Goal: Transaction & Acquisition: Subscribe to service/newsletter

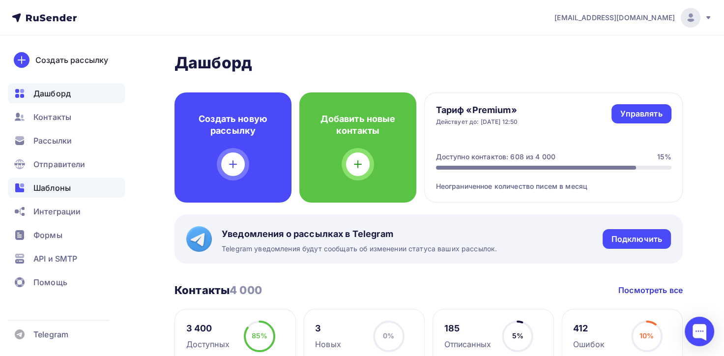
click at [61, 185] on span "Шаблоны" at bounding box center [51, 188] width 37 height 12
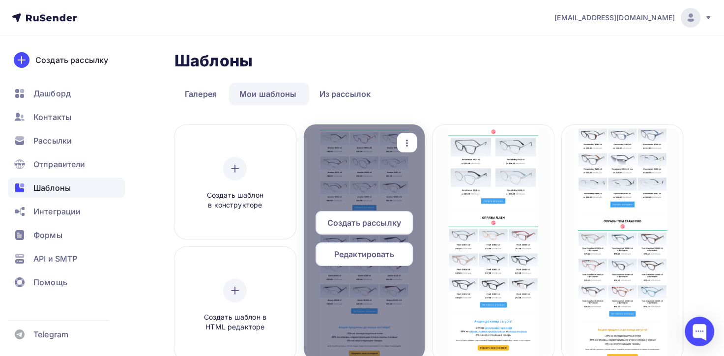
click at [380, 256] on span "Редактировать" at bounding box center [364, 254] width 60 height 12
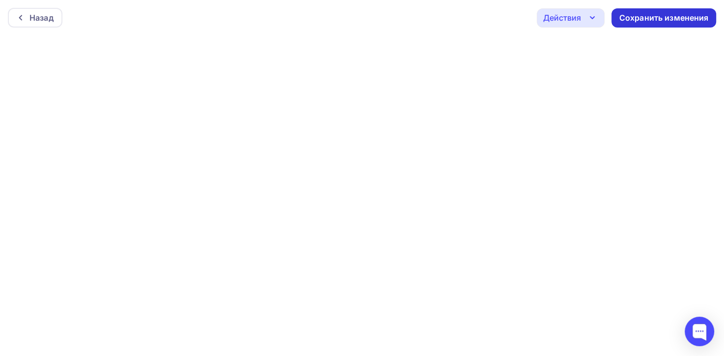
click at [637, 24] on div "Сохранить изменения" at bounding box center [664, 17] width 105 height 19
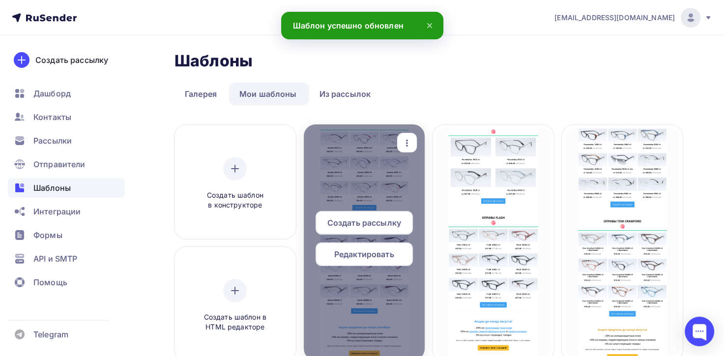
click at [364, 259] on span "Редактировать" at bounding box center [364, 254] width 60 height 12
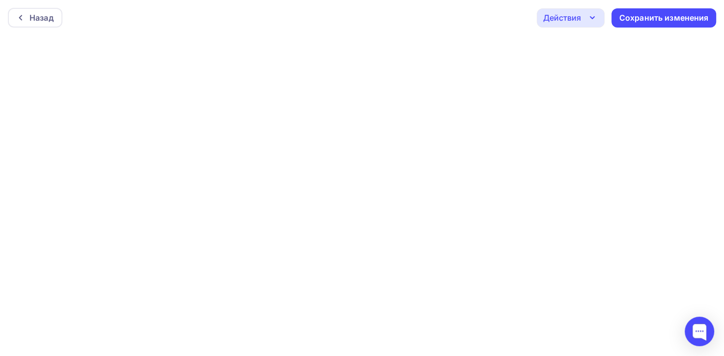
click at [587, 15] on icon "button" at bounding box center [592, 18] width 12 height 12
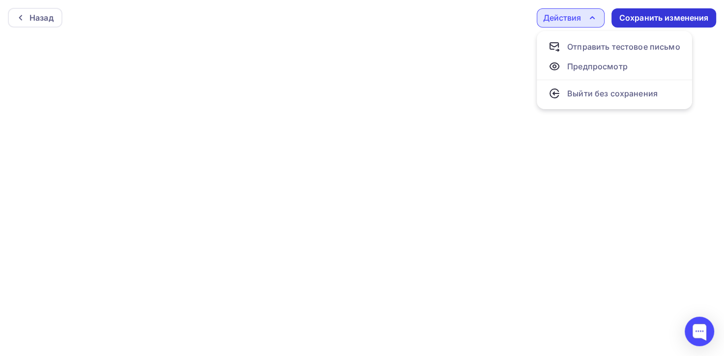
click at [639, 13] on div "Сохранить изменения" at bounding box center [663, 17] width 89 height 11
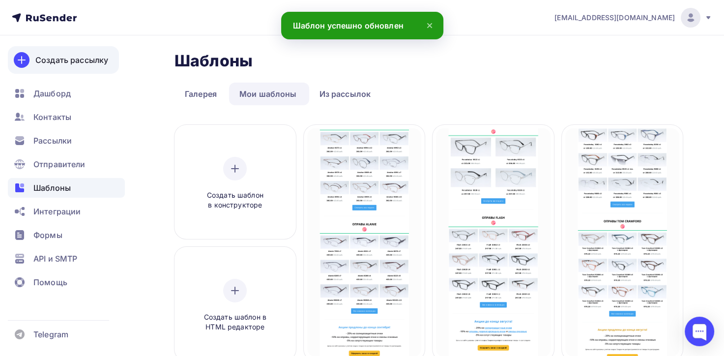
click at [76, 60] on div "Создать рассылку" at bounding box center [71, 60] width 73 height 12
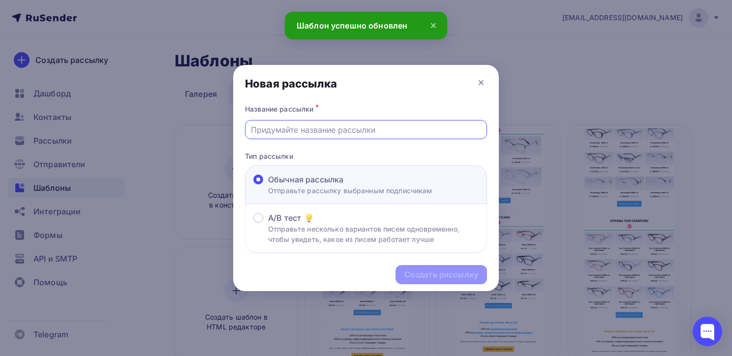
click at [357, 130] on input "text" at bounding box center [366, 130] width 231 height 12
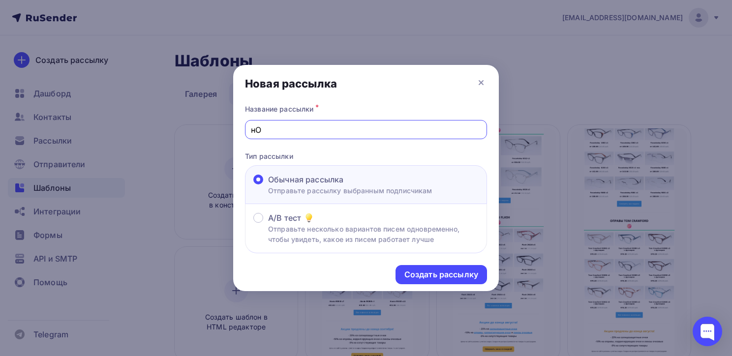
type input "н"
click at [70, 144] on div at bounding box center [366, 178] width 732 height 356
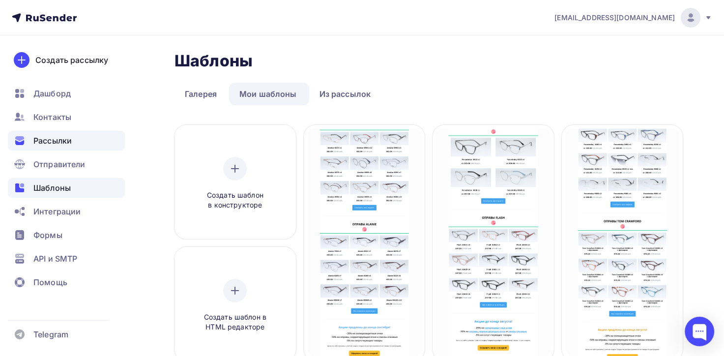
click at [61, 143] on span "Рассылки" at bounding box center [52, 141] width 38 height 12
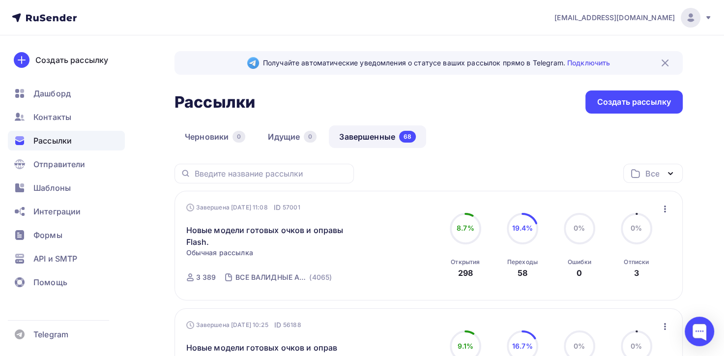
click at [61, 145] on span "Рассылки" at bounding box center [52, 141] width 38 height 12
click at [632, 105] on div "Создать рассылку" at bounding box center [634, 101] width 74 height 11
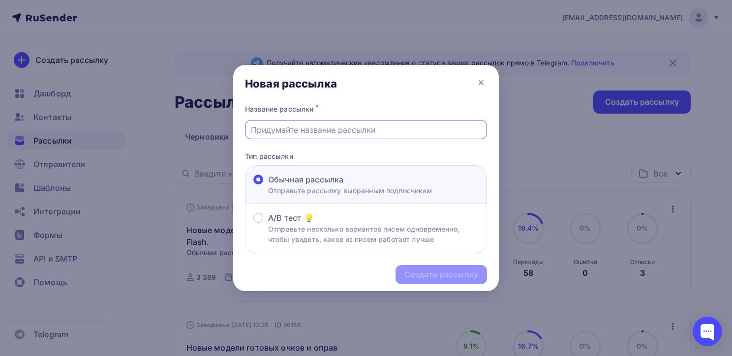
click at [284, 124] on input "text" at bounding box center [366, 130] width 231 height 12
type input "н"
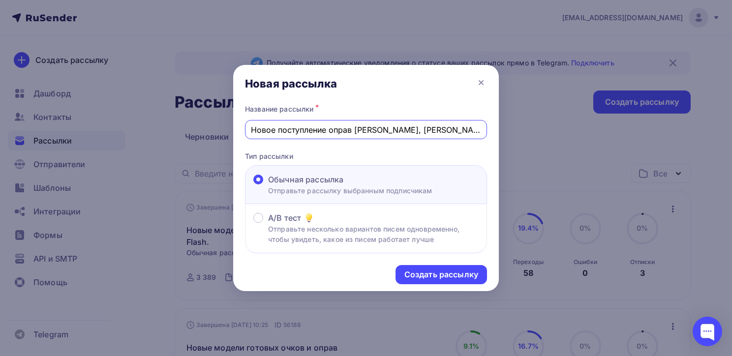
drag, startPoint x: 417, startPoint y: 128, endPoint x: 248, endPoint y: 131, distance: 169.1
click at [248, 131] on div "Новое поступление оправ [PERSON_NAME], [PERSON_NAME]." at bounding box center [366, 129] width 242 height 19
type input "Новое поступление оправ [PERSON_NAME], [PERSON_NAME]."
click at [58, 190] on div at bounding box center [366, 178] width 732 height 356
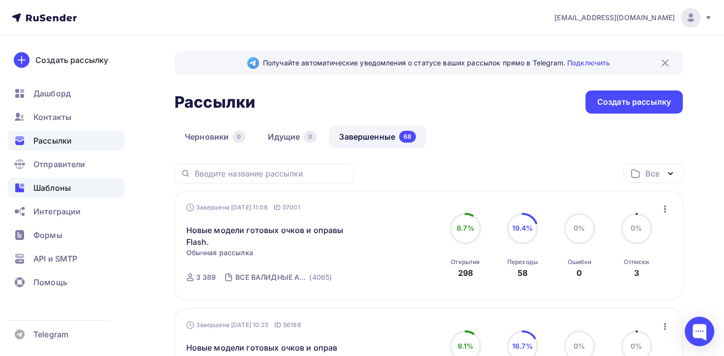
click at [84, 191] on div "Шаблоны" at bounding box center [66, 188] width 117 height 20
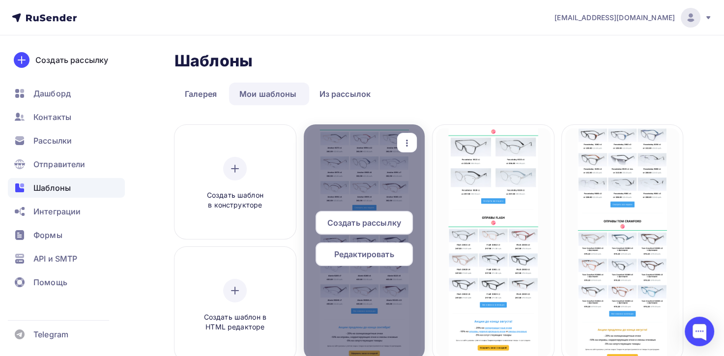
click at [375, 257] on span "Редактировать" at bounding box center [364, 254] width 60 height 12
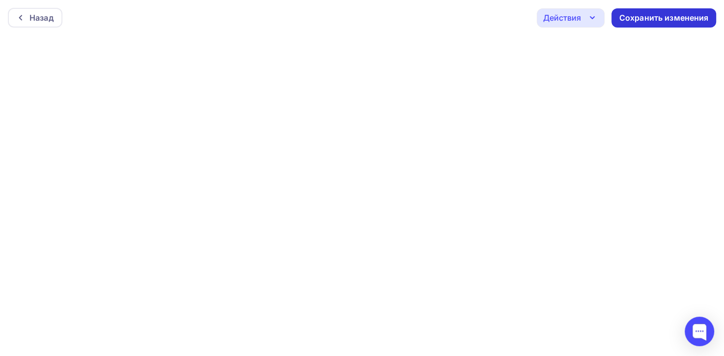
click at [670, 17] on div "Сохранить изменения" at bounding box center [663, 17] width 89 height 11
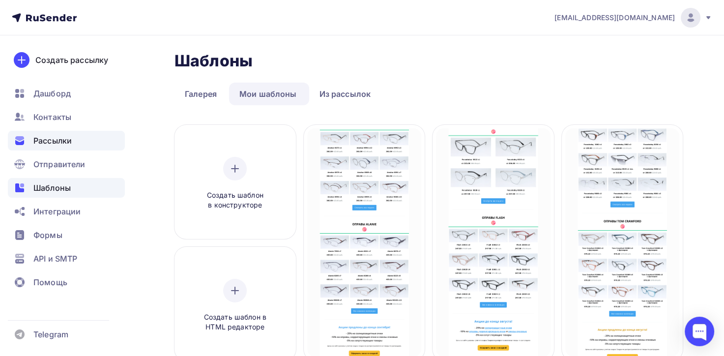
click at [51, 142] on span "Рассылки" at bounding box center [52, 141] width 38 height 12
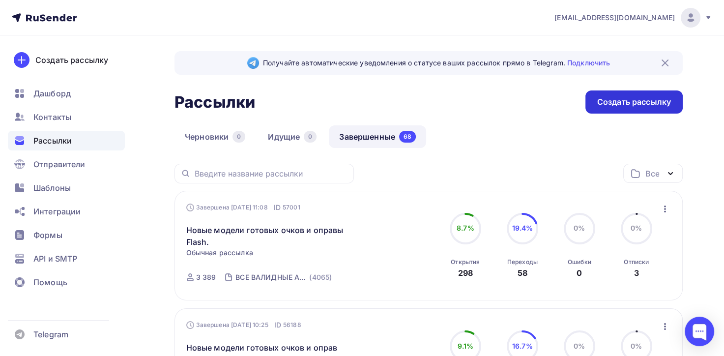
click at [618, 102] on div "Создать рассылку" at bounding box center [634, 101] width 74 height 11
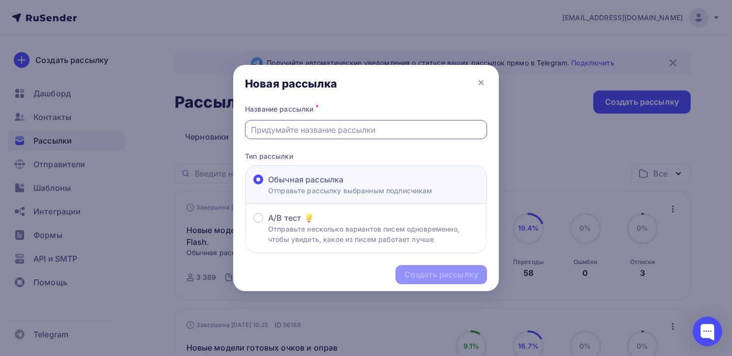
paste input "Новое поступление оправ [PERSON_NAME], [PERSON_NAME]."
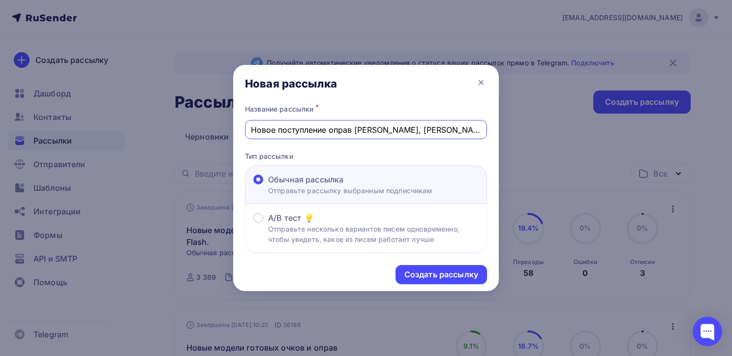
click at [354, 130] on input "Новое поступление оправ [PERSON_NAME], [PERSON_NAME]." at bounding box center [366, 130] width 231 height 12
drag, startPoint x: 383, startPoint y: 129, endPoint x: 409, endPoint y: 129, distance: 26.1
click at [409, 129] on input "Новое поступление оправ [PERSON_NAME], [PERSON_NAME]." at bounding box center [366, 130] width 231 height 12
click at [381, 148] on div "Название рассылки * Новое поступление оправ [PERSON_NAME], [PERSON_NAME]. Тип р…" at bounding box center [365, 177] width 265 height 151
drag, startPoint x: 381, startPoint y: 130, endPoint x: 407, endPoint y: 129, distance: 25.1
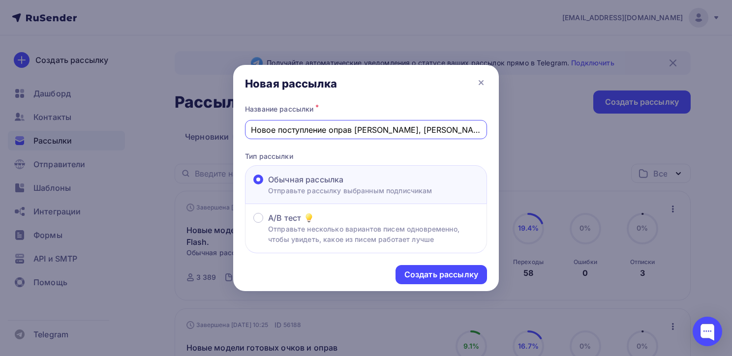
click at [407, 129] on input "Новое поступление оправ [PERSON_NAME], [PERSON_NAME]." at bounding box center [366, 130] width 231 height 12
click at [353, 129] on input "Новое поступление оправ [PERSON_NAME], [PERSON_NAME]." at bounding box center [366, 130] width 231 height 12
paste input "Amshe"
click at [408, 130] on input "Новое поступление оправ [PERSON_NAME], [PERSON_NAME], [PERSON_NAME]." at bounding box center [366, 130] width 231 height 12
click at [403, 160] on p "Тип рассылки" at bounding box center [366, 156] width 242 height 10
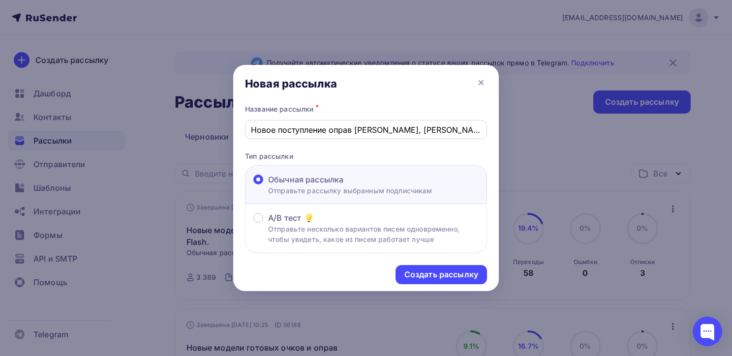
drag, startPoint x: 247, startPoint y: 124, endPoint x: 367, endPoint y: 124, distance: 120.0
click at [365, 123] on div "Новое поступление оправ [PERSON_NAME], [PERSON_NAME]." at bounding box center [366, 129] width 242 height 19
drag, startPoint x: 421, startPoint y: 131, endPoint x: 249, endPoint y: 134, distance: 172.1
click at [249, 134] on div "Новое поступление оправ [PERSON_NAME], [PERSON_NAME]." at bounding box center [366, 129] width 242 height 19
click at [378, 130] on input "Новое поступление оправ [PERSON_NAME], [PERSON_NAME]." at bounding box center [366, 130] width 231 height 12
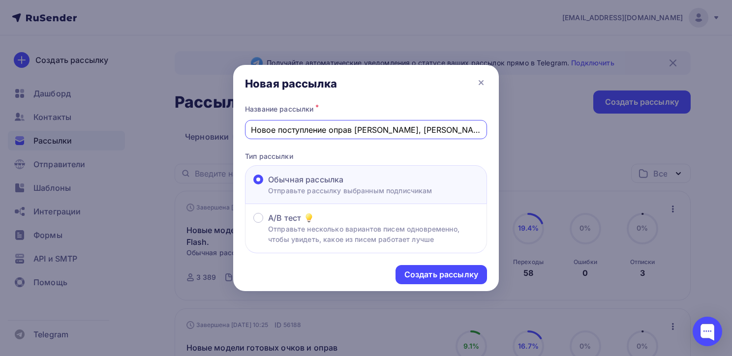
type input "Новое поступление оправ [PERSON_NAME], [PERSON_NAME]."
drag, startPoint x: 248, startPoint y: 128, endPoint x: 383, endPoint y: 134, distance: 135.8
click at [355, 130] on div "Новое поступление оправ [PERSON_NAME], [PERSON_NAME]." at bounding box center [366, 129] width 242 height 19
drag, startPoint x: 419, startPoint y: 131, endPoint x: 234, endPoint y: 127, distance: 184.9
click at [231, 127] on div "Новая рассылка Название рассылки * Новое поступление оправ [PERSON_NAME], Alani…" at bounding box center [366, 178] width 732 height 356
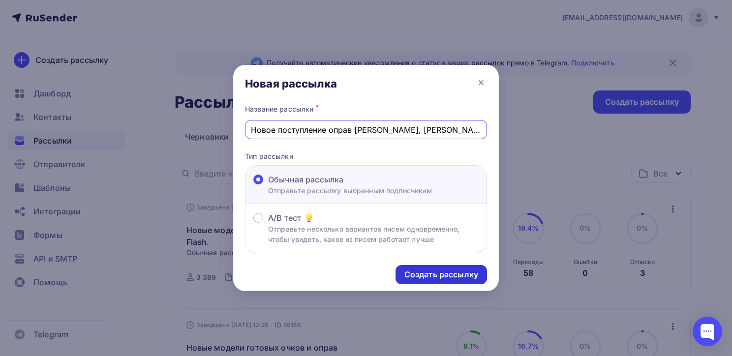
click at [446, 275] on div "Создать рассылку" at bounding box center [441, 274] width 74 height 11
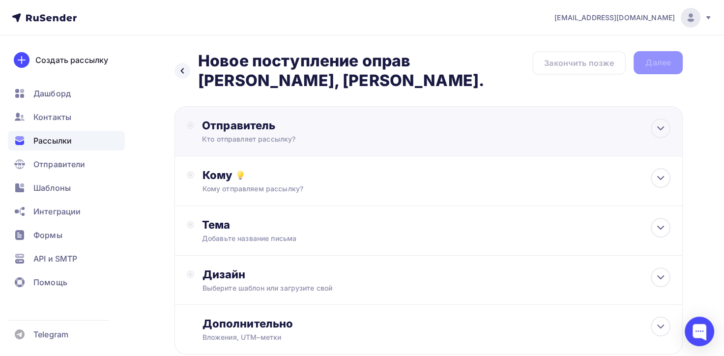
click at [208, 127] on div "Отправитель" at bounding box center [308, 125] width 213 height 14
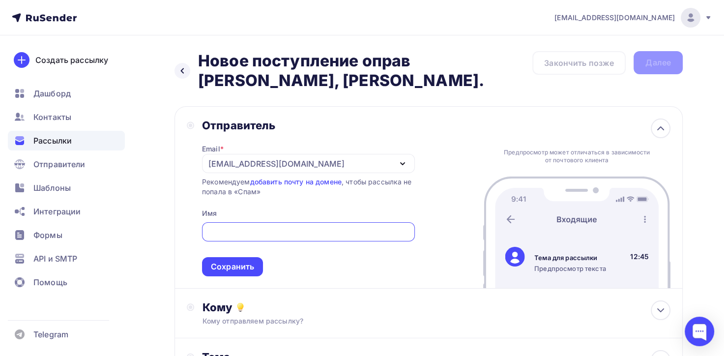
click at [259, 230] on input "text" at bounding box center [308, 232] width 202 height 12
type input "F"
type input "Афина оптика"
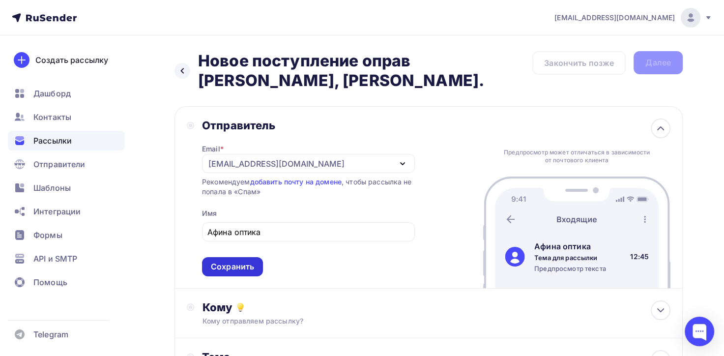
click at [235, 274] on div "Сохранить" at bounding box center [232, 266] width 61 height 19
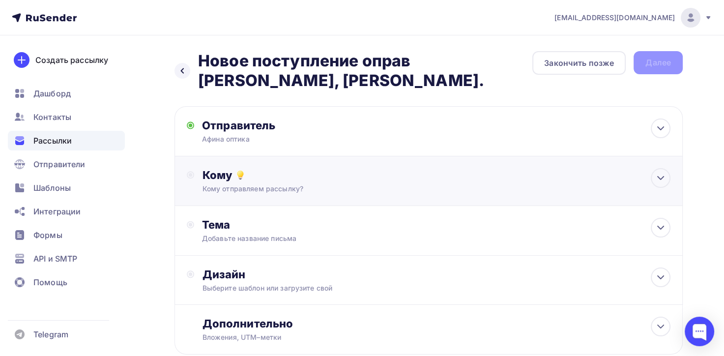
click at [254, 186] on div "Кому отправляем рассылку?" at bounding box center [412, 189] width 421 height 10
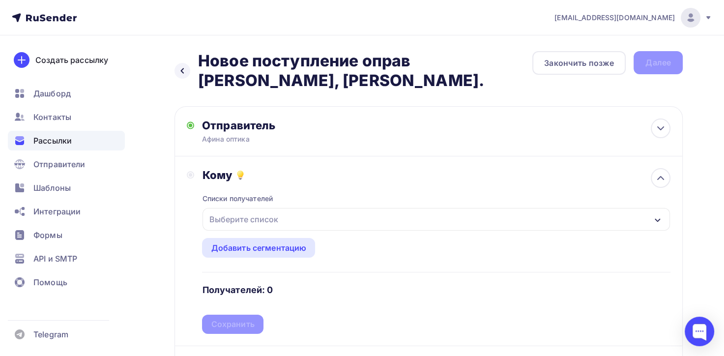
click at [655, 218] on icon "button" at bounding box center [657, 219] width 5 height 3
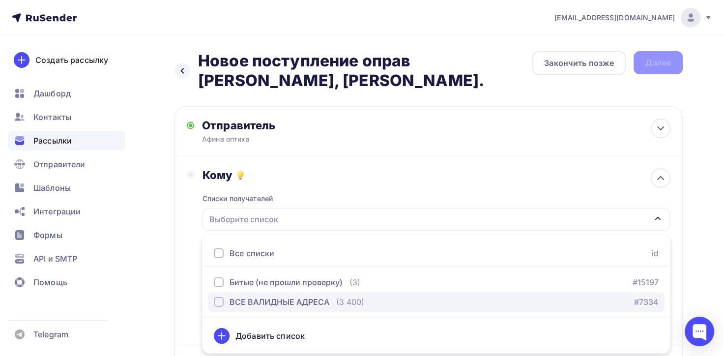
click at [311, 298] on div "ВСЕ ВАЛИДНЫЕ АДРЕСА" at bounding box center [280, 302] width 100 height 12
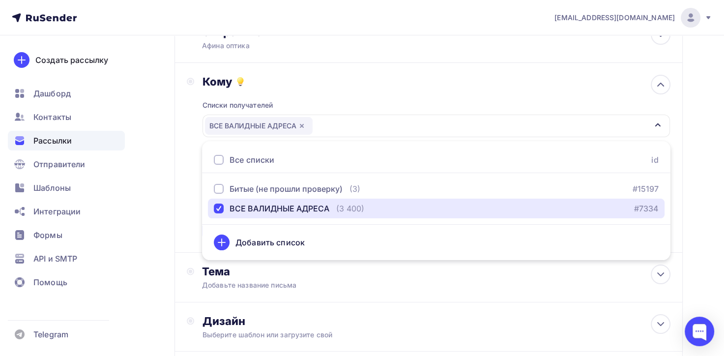
scroll to position [98, 0]
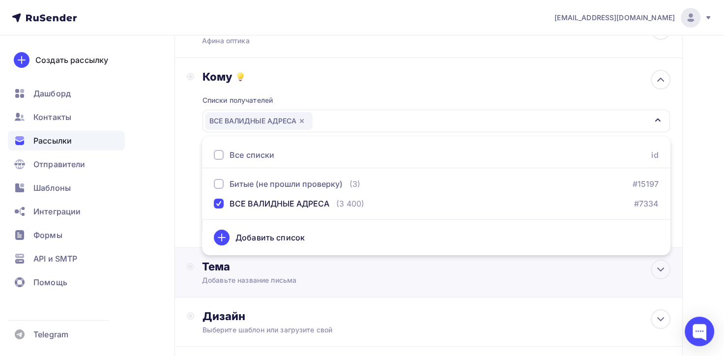
click at [376, 268] on div "Тема" at bounding box center [299, 267] width 194 height 14
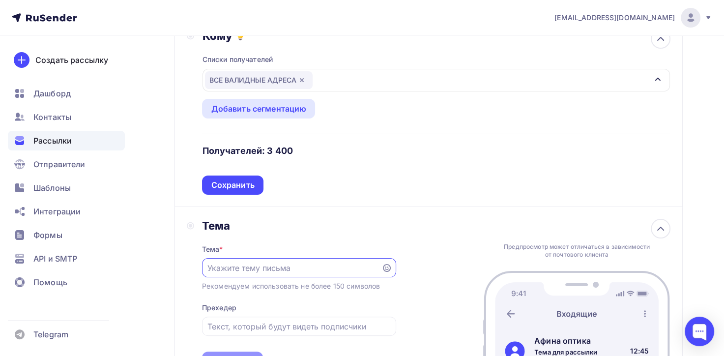
scroll to position [197, 0]
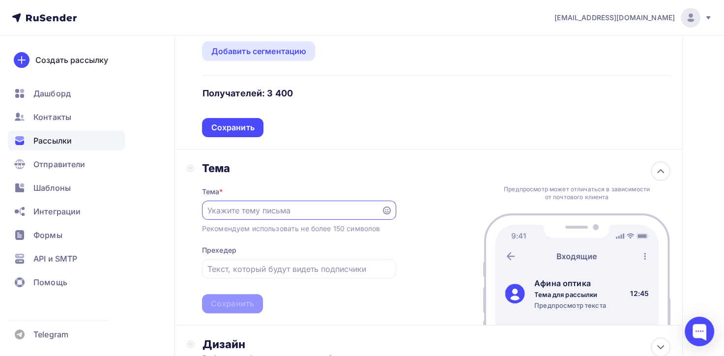
paste input "Новое поступление оправ [PERSON_NAME], [PERSON_NAME]."
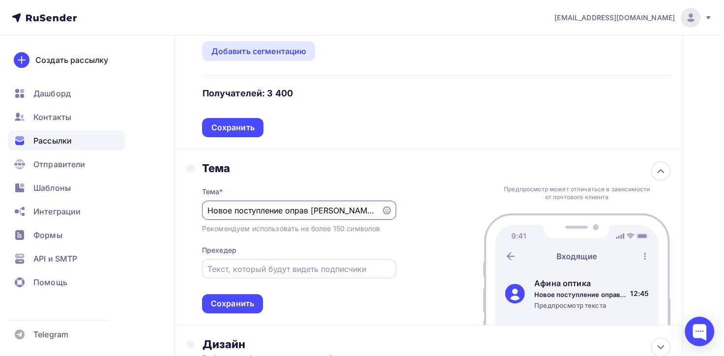
type input "Новое поступление оправ [PERSON_NAME], [PERSON_NAME]."
paste input "Новое поступление оправ [PERSON_NAME], [PERSON_NAME]."
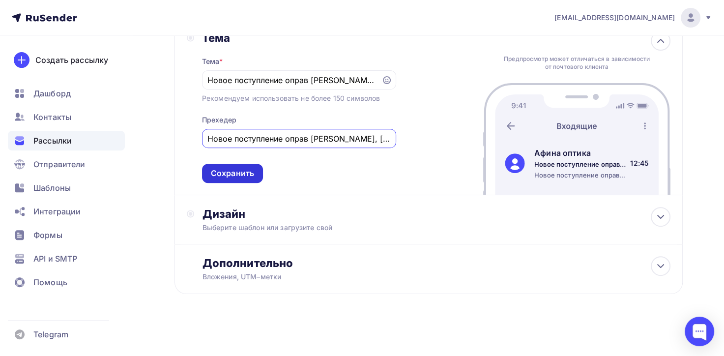
type input "Новое поступление оправ [PERSON_NAME], [PERSON_NAME]."
click at [230, 179] on div "Сохранить" at bounding box center [232, 173] width 61 height 19
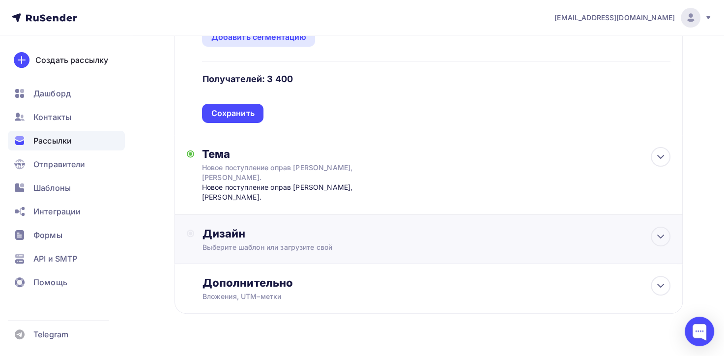
click at [261, 242] on div "Выберите шаблон или загрузите свой" at bounding box center [412, 247] width 421 height 10
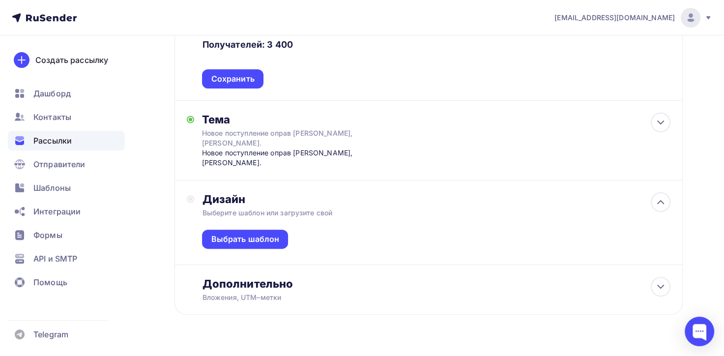
scroll to position [246, 0]
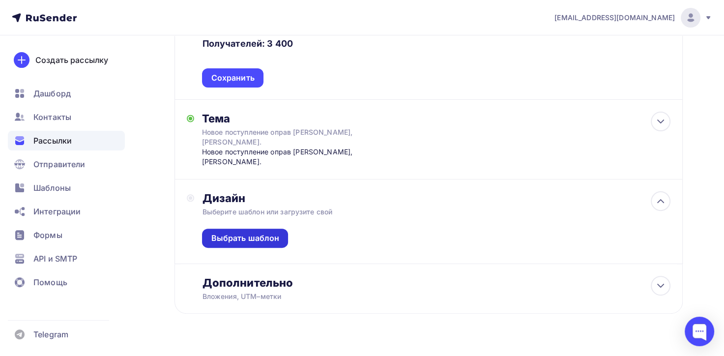
click at [260, 233] on div "Выбрать шаблон" at bounding box center [245, 238] width 68 height 11
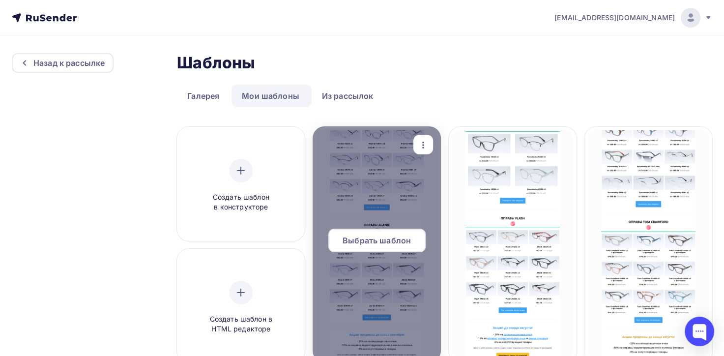
click at [396, 237] on span "Выбрать шаблон" at bounding box center [377, 240] width 68 height 12
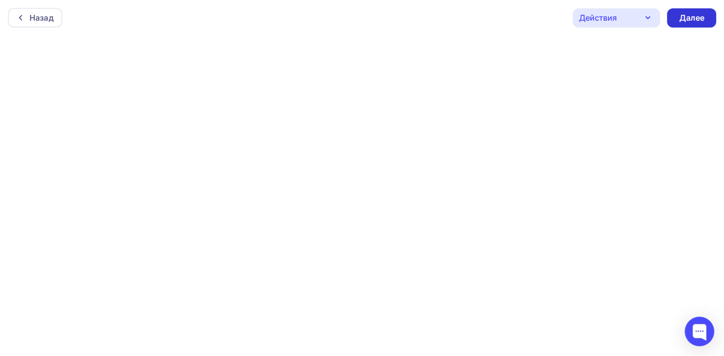
click at [690, 20] on div "Далее" at bounding box center [692, 17] width 26 height 11
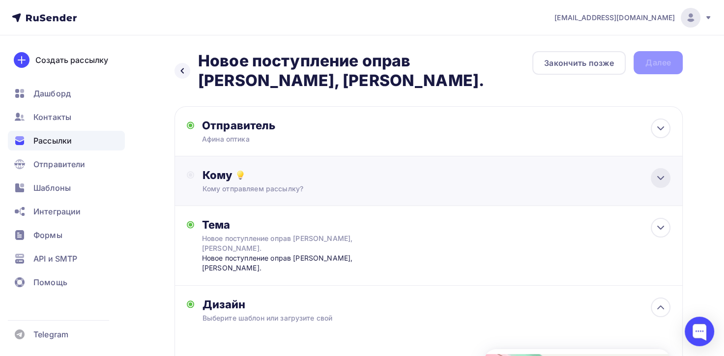
click at [664, 179] on icon at bounding box center [661, 178] width 12 height 12
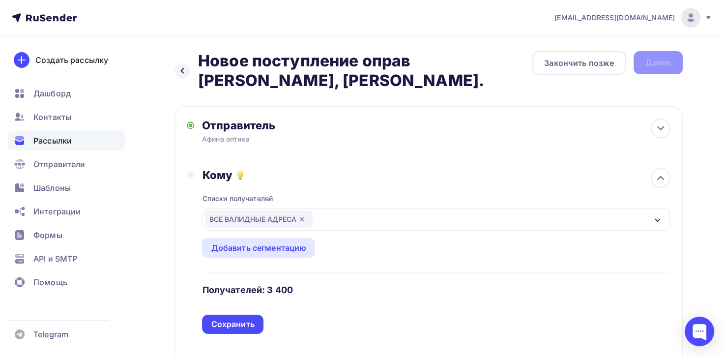
click at [261, 222] on div "ВСЕ ВАЛИДНЫЕ АДРЕСА" at bounding box center [259, 219] width 108 height 18
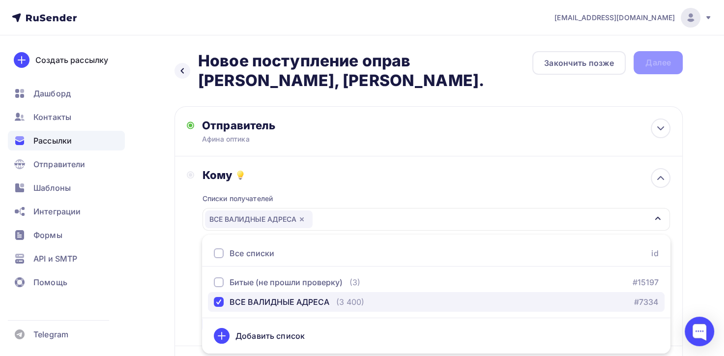
click at [258, 300] on div "ВСЕ ВАЛИДНЫЕ АДРЕСА" at bounding box center [280, 302] width 100 height 12
click at [221, 300] on div "button" at bounding box center [219, 302] width 10 height 10
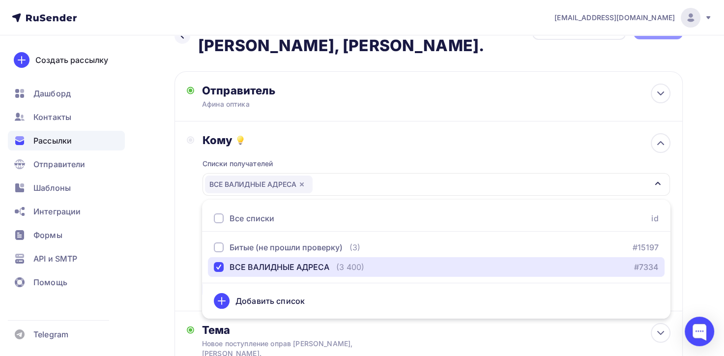
scroll to position [49, 0]
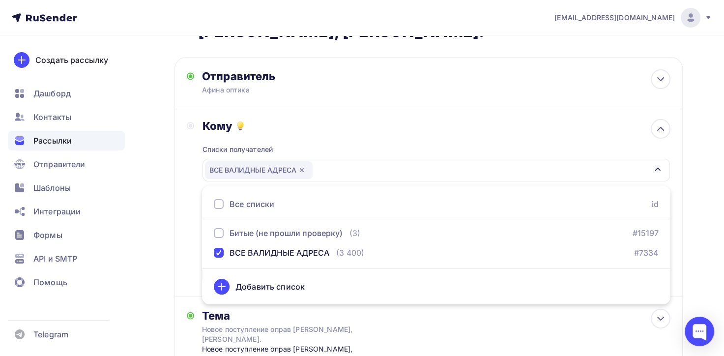
click at [698, 185] on div "Назад Новое поступление оправ [PERSON_NAME], [PERSON_NAME]. Новое поступление о…" at bounding box center [362, 346] width 724 height 721
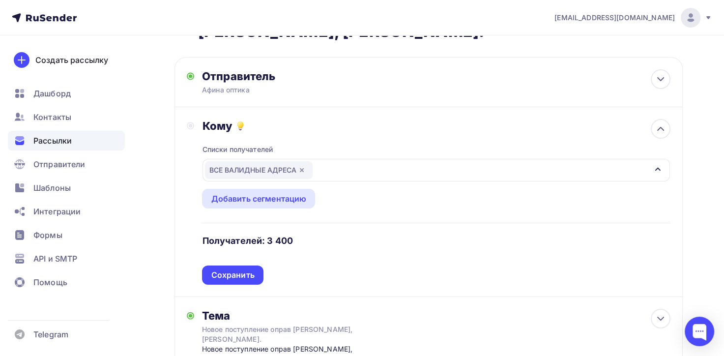
click at [191, 125] on circle at bounding box center [191, 126] width 4 height 4
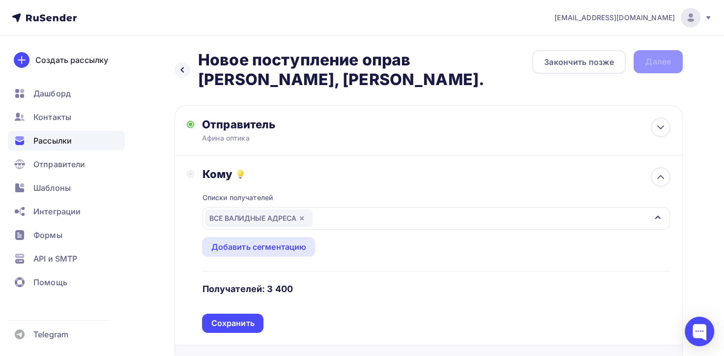
scroll to position [0, 0]
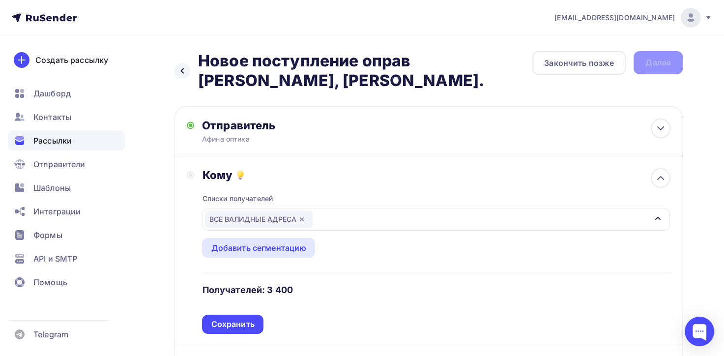
click at [654, 219] on icon "button" at bounding box center [658, 218] width 8 height 8
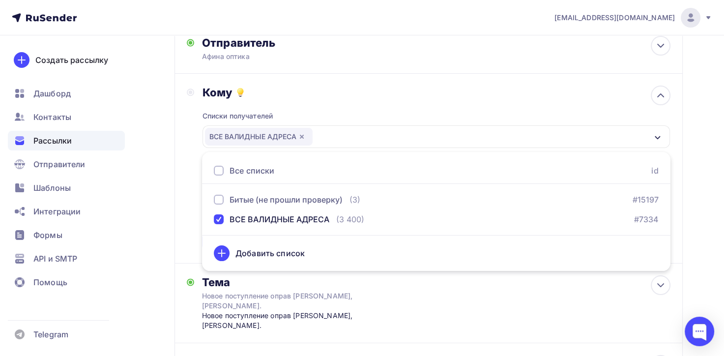
scroll to position [98, 0]
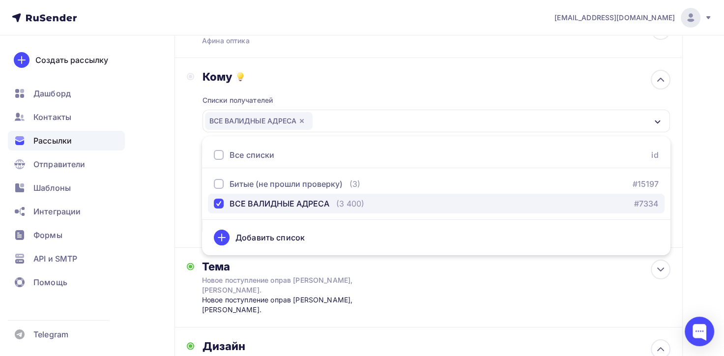
click at [275, 204] on div "ВСЕ ВАЛИДНЫЕ АДРЕСА" at bounding box center [280, 204] width 100 height 12
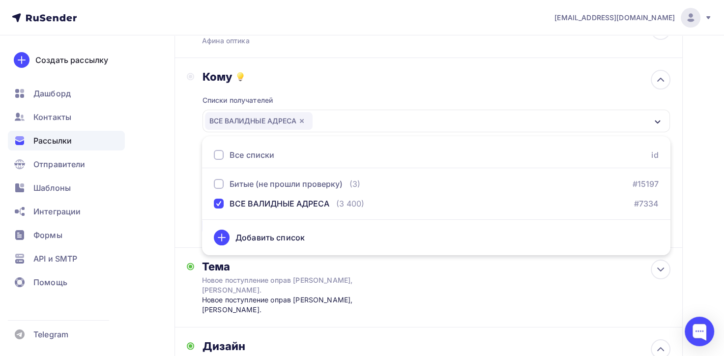
click at [189, 224] on div "Кому Списки получателей ВСЕ ВАЛИДНЫЕ АДРЕСА Все списки id Битые (не прошли пров…" at bounding box center [429, 153] width 484 height 166
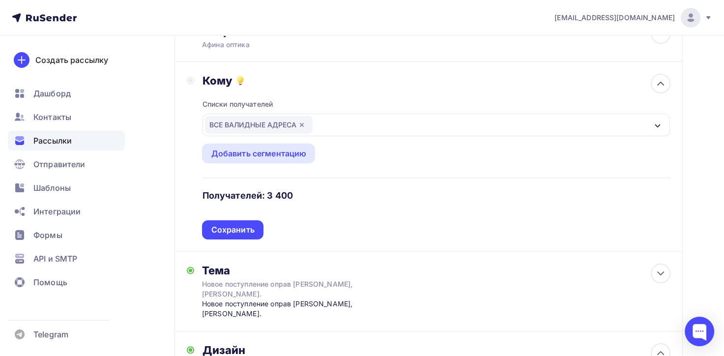
scroll to position [147, 0]
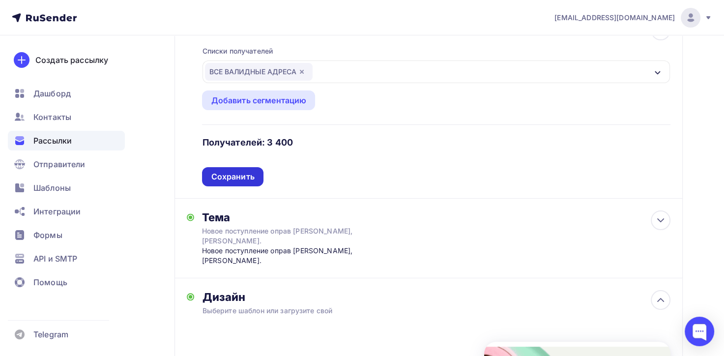
click at [244, 185] on div "Сохранить" at bounding box center [232, 176] width 61 height 19
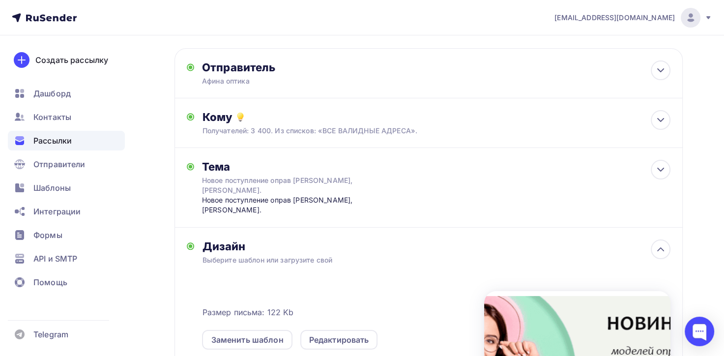
scroll to position [0, 0]
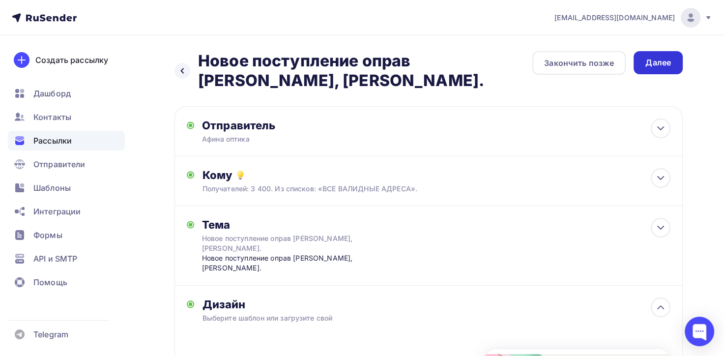
click at [652, 65] on div "Далее" at bounding box center [658, 62] width 26 height 11
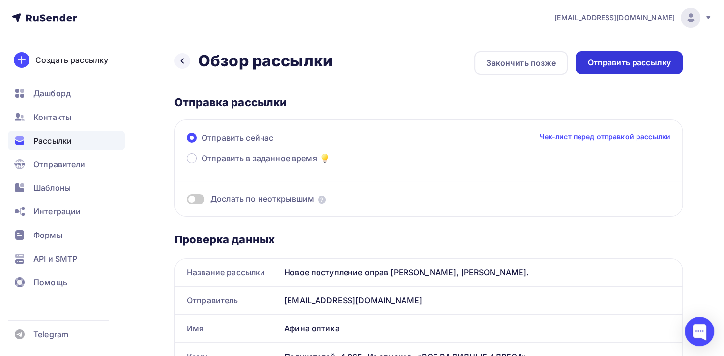
click at [618, 65] on div "Отправить рассылку" at bounding box center [629, 62] width 84 height 11
